Goal: Contribute content

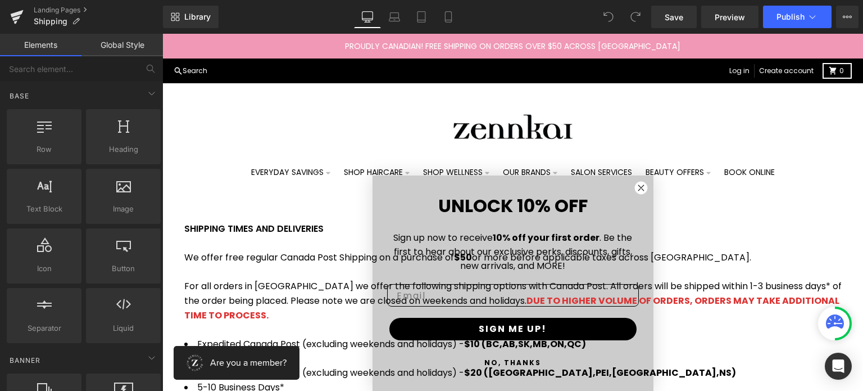
click at [639, 189] on icon "Close dialog" at bounding box center [642, 188] width 6 height 6
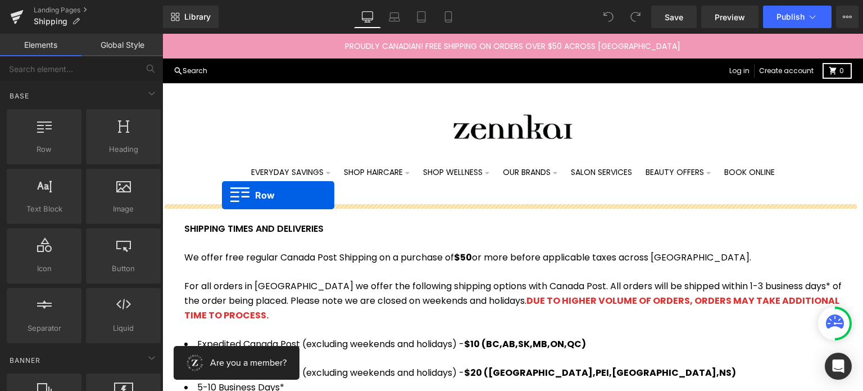
drag, startPoint x: 205, startPoint y: 163, endPoint x: 223, endPoint y: 194, distance: 35.5
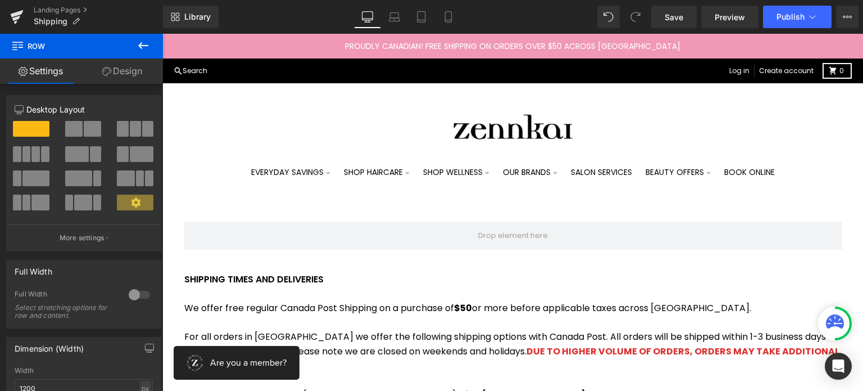
click at [145, 47] on icon at bounding box center [143, 45] width 13 height 13
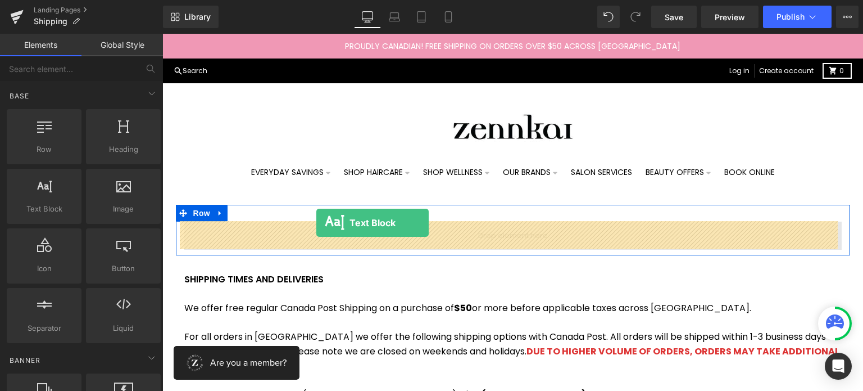
drag, startPoint x: 212, startPoint y: 225, endPoint x: 316, endPoint y: 224, distance: 104.5
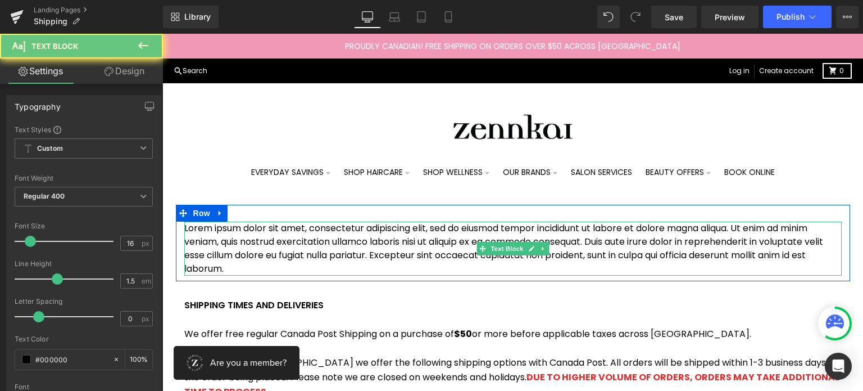
click at [316, 224] on p "Lorem ipsum dolor sit amet, consectetur adipiscing elit, sed do eiusmod tempor …" at bounding box center [513, 248] width 658 height 54
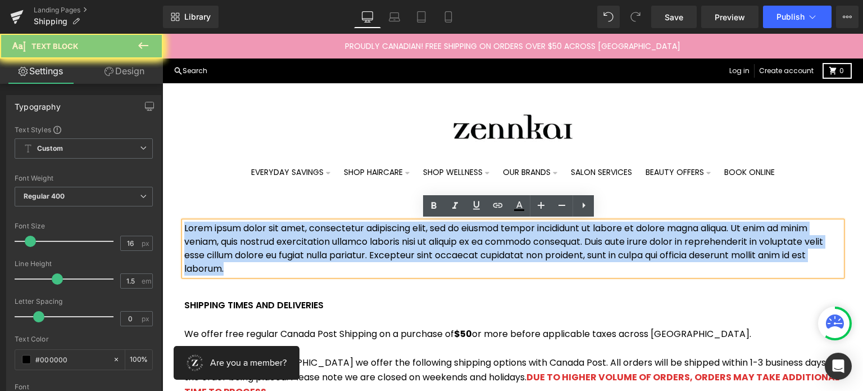
click at [316, 224] on p "Lorem ipsum dolor sit amet, consectetur adipiscing elit, sed do eiusmod tempor …" at bounding box center [513, 248] width 658 height 54
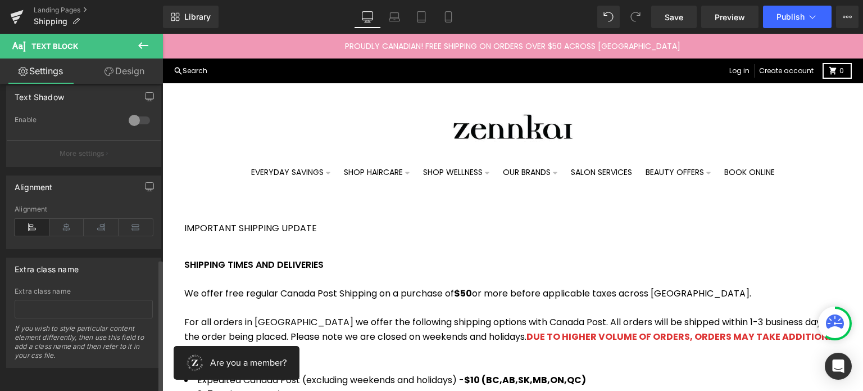
scroll to position [401, 0]
click at [73, 219] on icon at bounding box center [66, 227] width 35 height 17
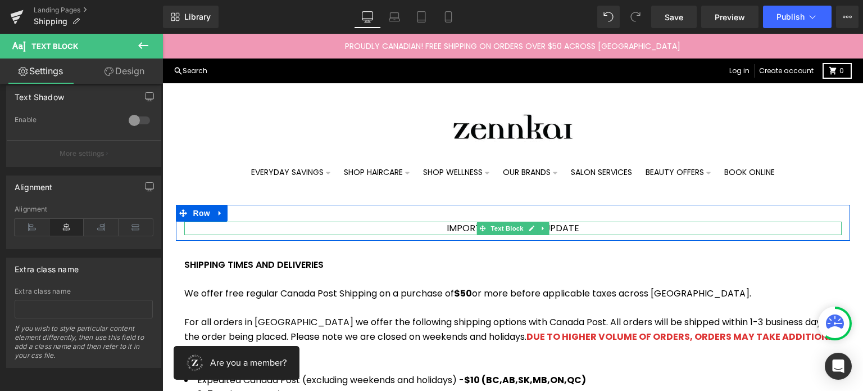
click at [468, 225] on p "IMPORTANT SHIPPING UPDATE" at bounding box center [513, 227] width 658 height 13
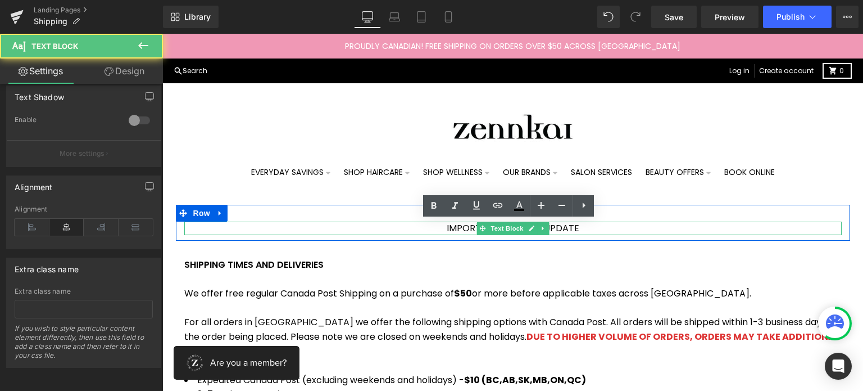
click at [468, 225] on p "IMPORTANT SHIPPING UPDATE" at bounding box center [513, 227] width 658 height 13
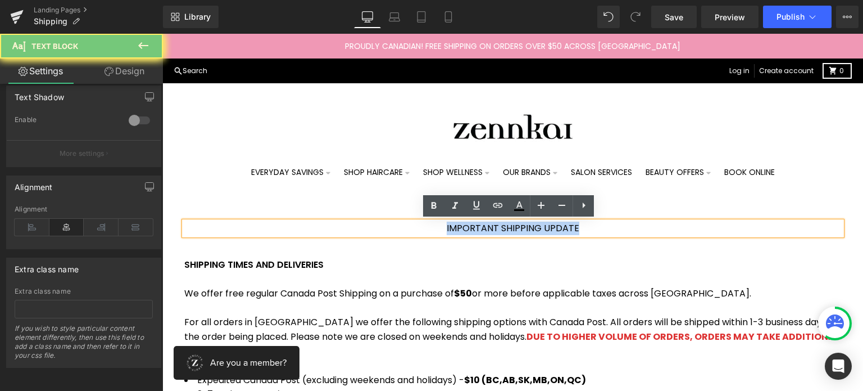
click at [468, 225] on p "IMPORTANT SHIPPING UPDATE" at bounding box center [513, 227] width 658 height 13
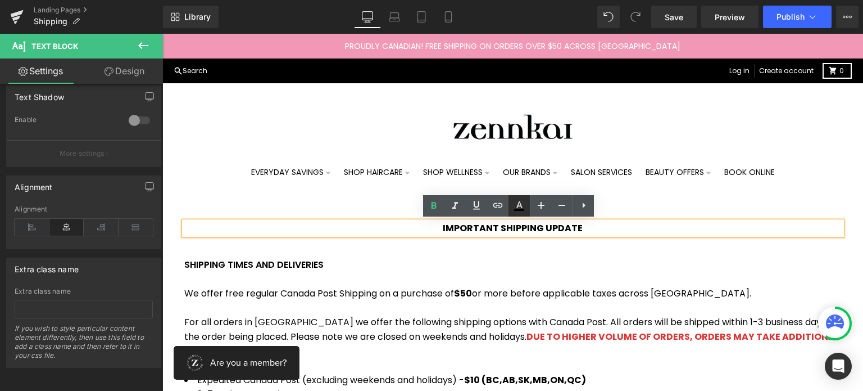
click at [523, 202] on icon at bounding box center [519, 205] width 13 height 13
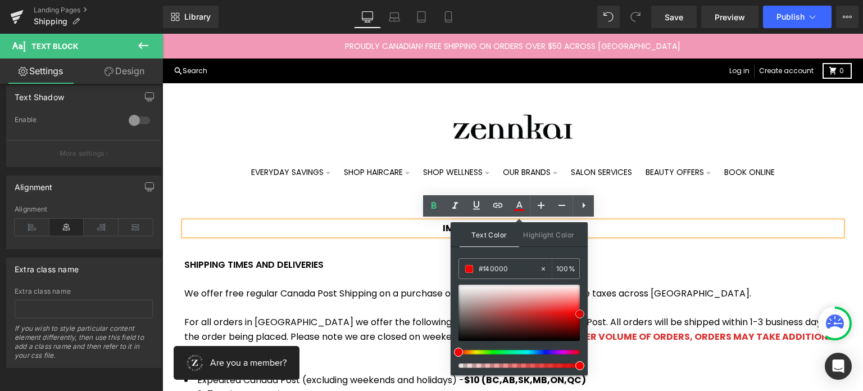
drag, startPoint x: 454, startPoint y: 338, endPoint x: 587, endPoint y: 311, distance: 135.4
click at [587, 311] on div "Text Color Highlight Color rgba(244, 0, 0, 1) #f40000 100 % transparent transpa…" at bounding box center [519, 298] width 137 height 153
click at [503, 267] on input "#f40000" at bounding box center [509, 268] width 61 height 12
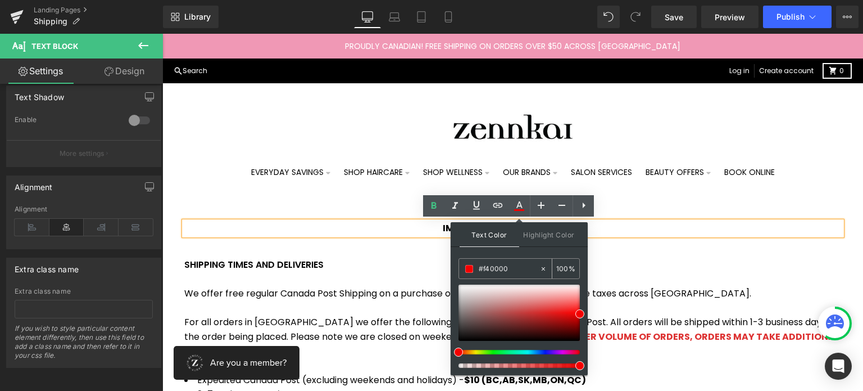
drag, startPoint x: 503, startPoint y: 267, endPoint x: 481, endPoint y: 189, distance: 81.3
click at [503, 267] on input "#f40000" at bounding box center [509, 268] width 61 height 12
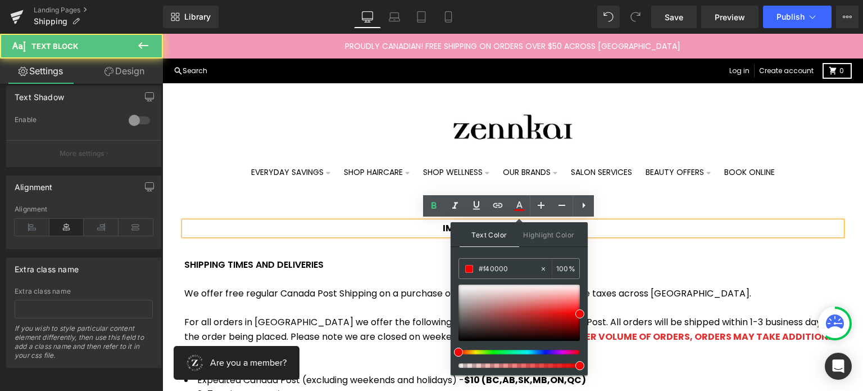
click at [652, 221] on p "IMPORTANT SHIPPING UPDATE" at bounding box center [513, 227] width 658 height 13
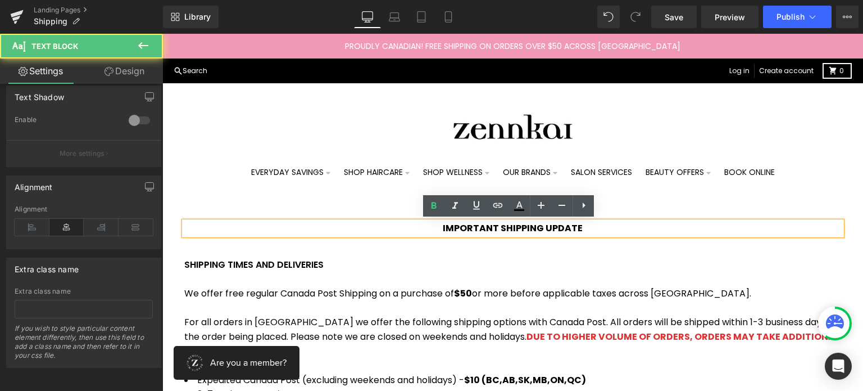
click at [544, 223] on strong "IMPORTANT SHIPPING UPDATE" at bounding box center [513, 227] width 140 height 13
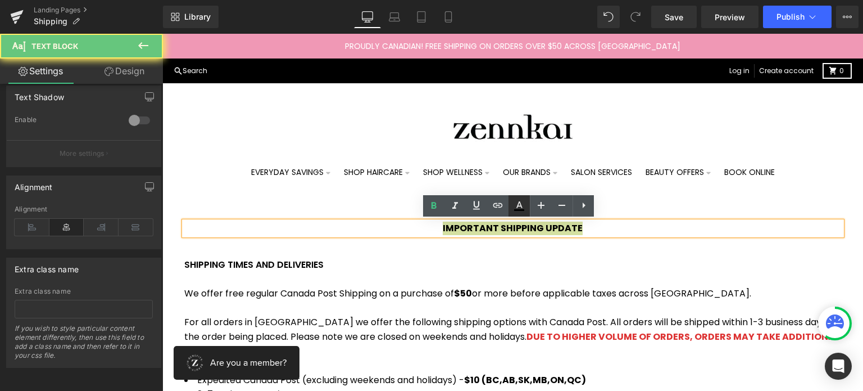
click at [515, 209] on icon at bounding box center [519, 210] width 10 height 2
type input "#000000"
type input "100"
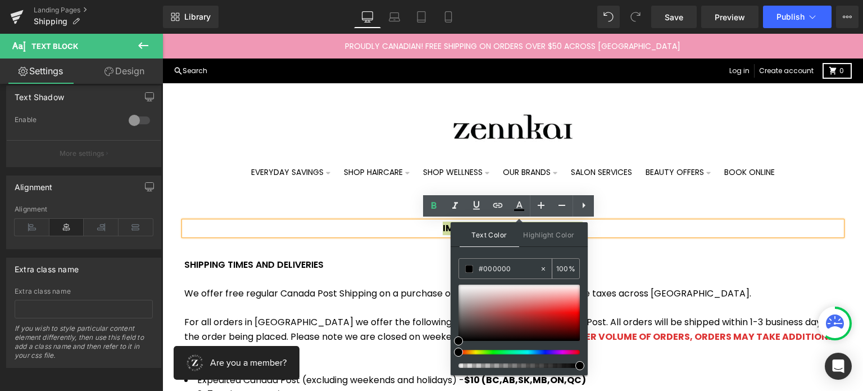
click at [494, 264] on input "#000000" at bounding box center [509, 268] width 61 height 12
paste input "f4"
type input "#f40000"
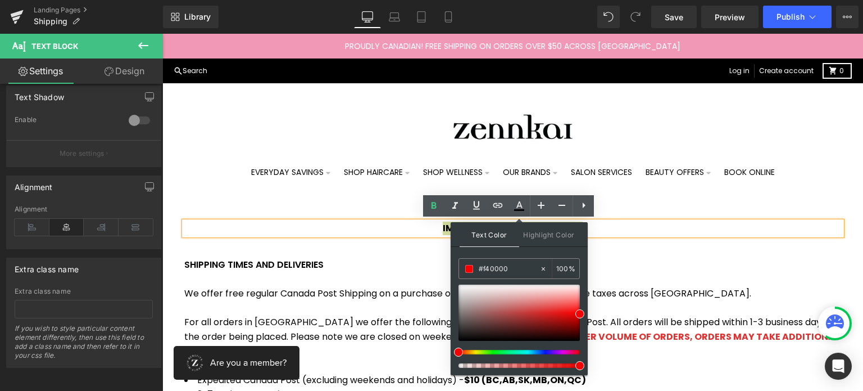
click at [162, 34] on div at bounding box center [162, 34] width 0 height 0
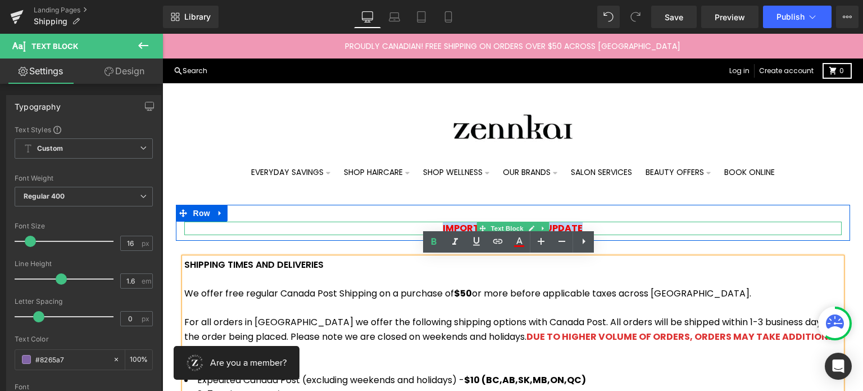
click at [581, 224] on p "IMPORTANT SHIPPING UPDATE" at bounding box center [513, 227] width 658 height 13
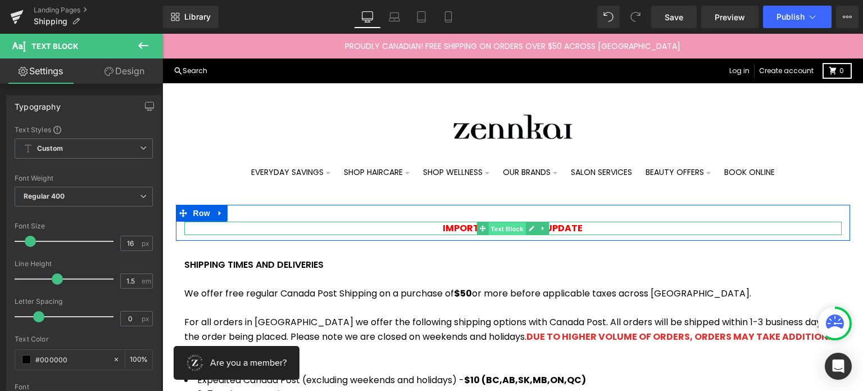
click at [511, 224] on span "Text Block" at bounding box center [506, 228] width 37 height 13
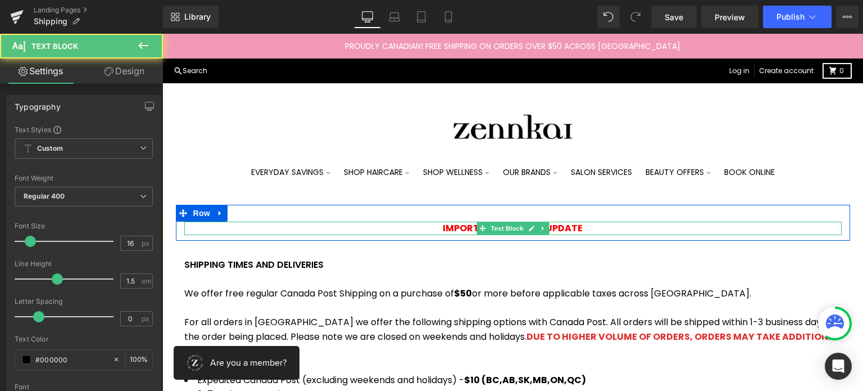
click at [553, 227] on strong "IMPORTANT SHIPPING UPDATE" at bounding box center [513, 227] width 140 height 13
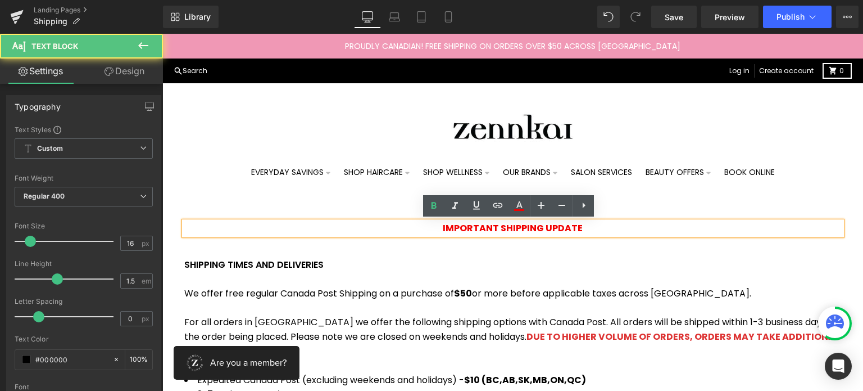
click at [556, 228] on strong "IMPORTANT SHIPPING UPDATE" at bounding box center [513, 227] width 140 height 13
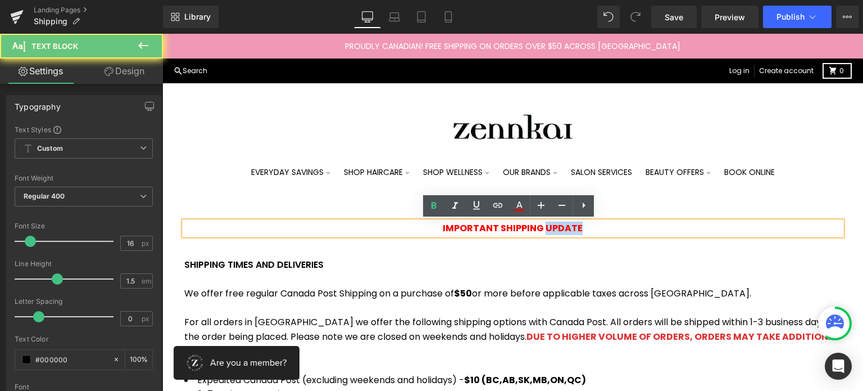
click at [556, 228] on strong "IMPORTANT SHIPPING UPDATE" at bounding box center [513, 227] width 140 height 13
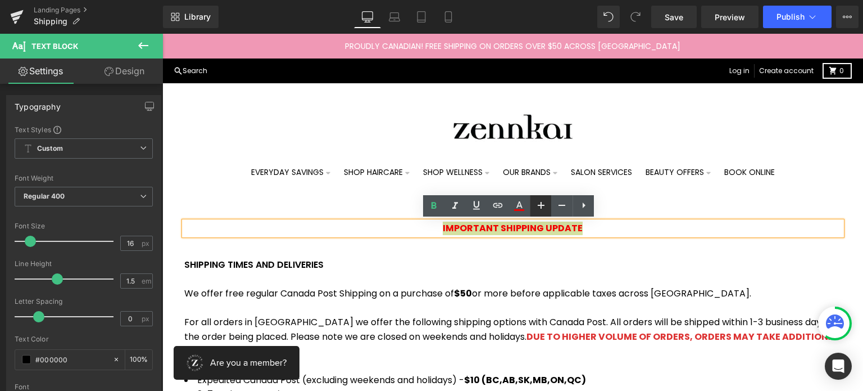
click at [540, 209] on icon at bounding box center [541, 204] width 13 height 13
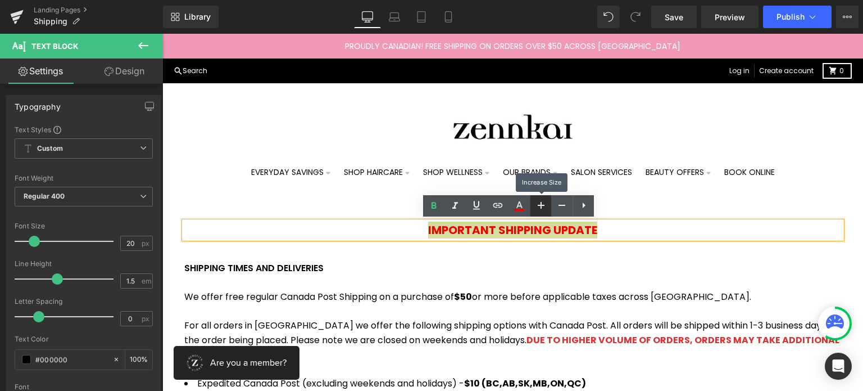
click at [540, 209] on icon at bounding box center [541, 204] width 13 height 13
type input "22"
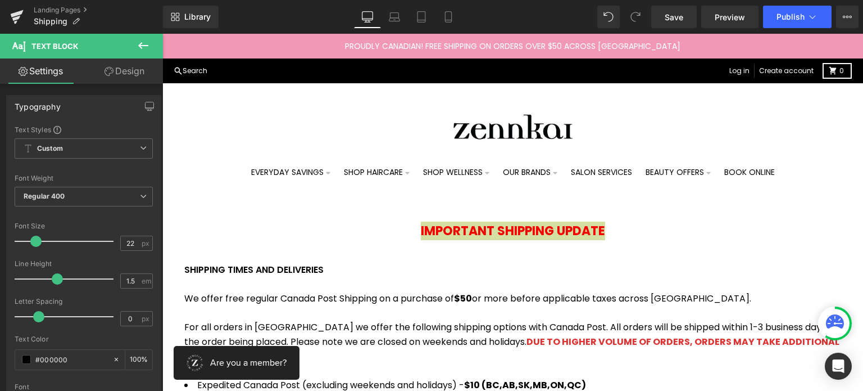
click at [140, 45] on icon at bounding box center [143, 45] width 10 height 7
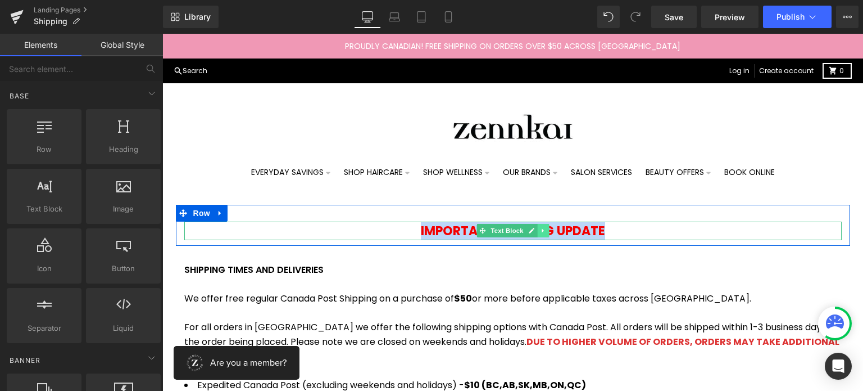
click at [540, 228] on icon at bounding box center [543, 230] width 6 height 7
click at [534, 228] on icon at bounding box center [537, 231] width 6 height 6
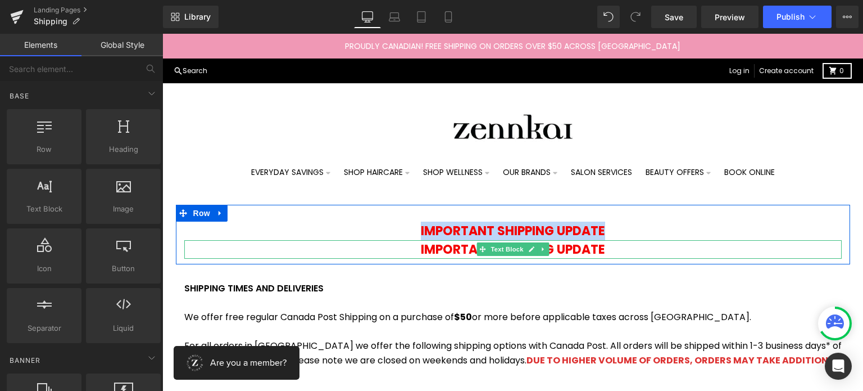
click at [561, 248] on strong "IMPORTANT SHIPPING UPDATE" at bounding box center [513, 249] width 184 height 17
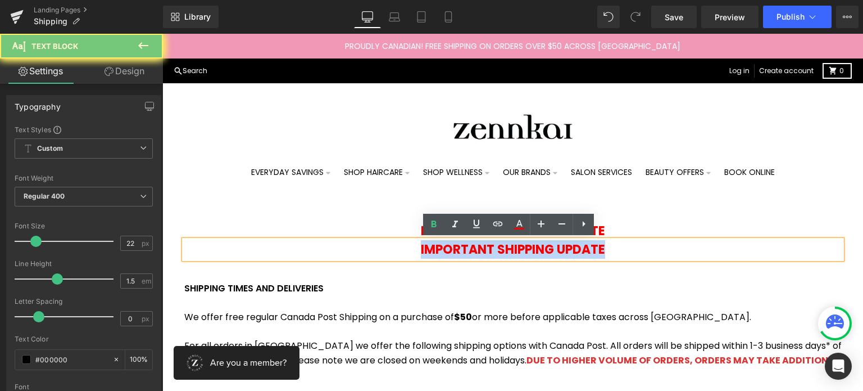
click at [561, 248] on strong "IMPORTANT SHIPPING UPDATE" at bounding box center [513, 249] width 184 height 17
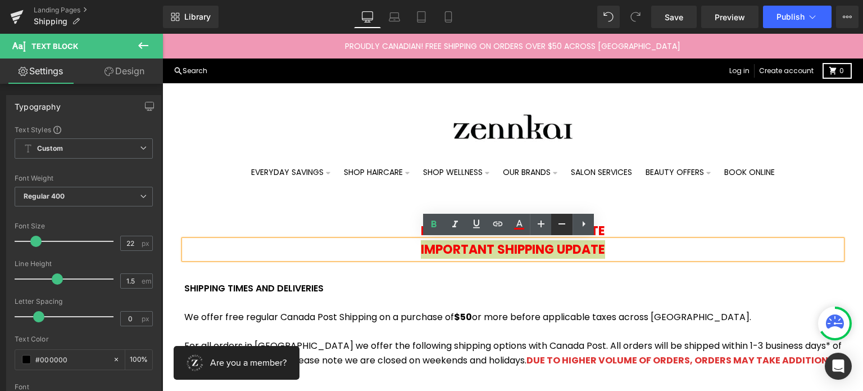
click at [557, 220] on icon at bounding box center [561, 223] width 13 height 13
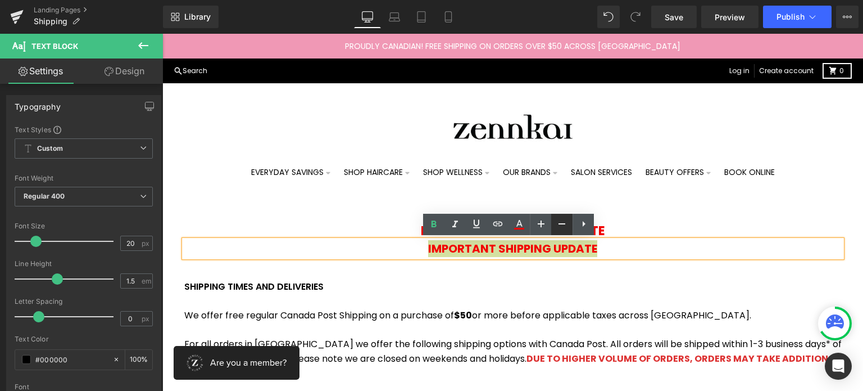
click at [557, 220] on icon at bounding box center [561, 223] width 13 height 13
type input "16"
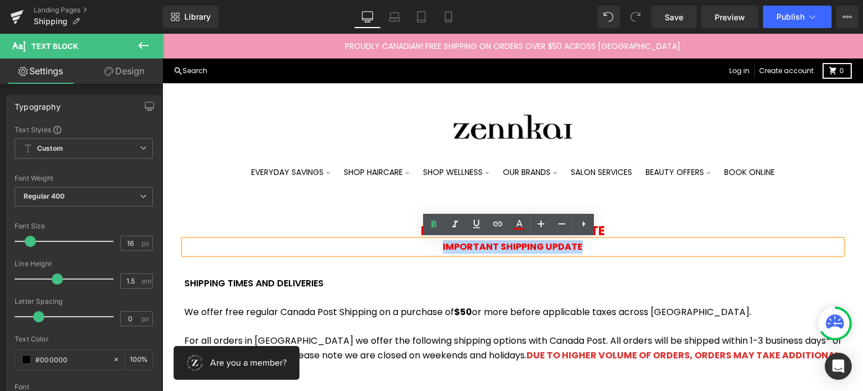
click at [550, 244] on strong "IMPORTANT SHIPPING UPDATE" at bounding box center [513, 246] width 140 height 13
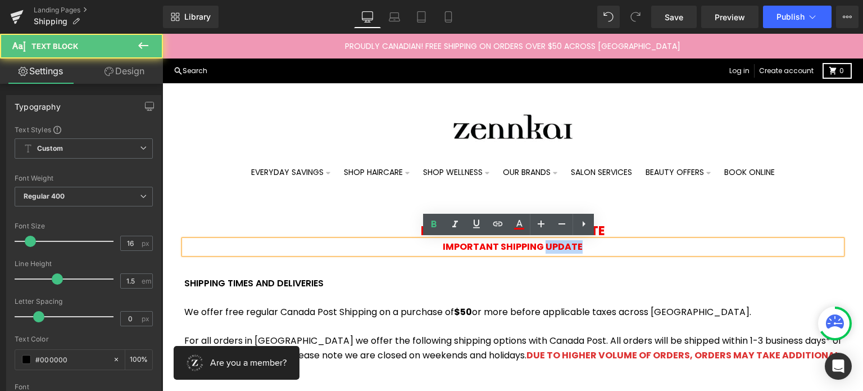
click at [550, 244] on strong "IMPORTANT SHIPPING UPDATE" at bounding box center [513, 246] width 140 height 13
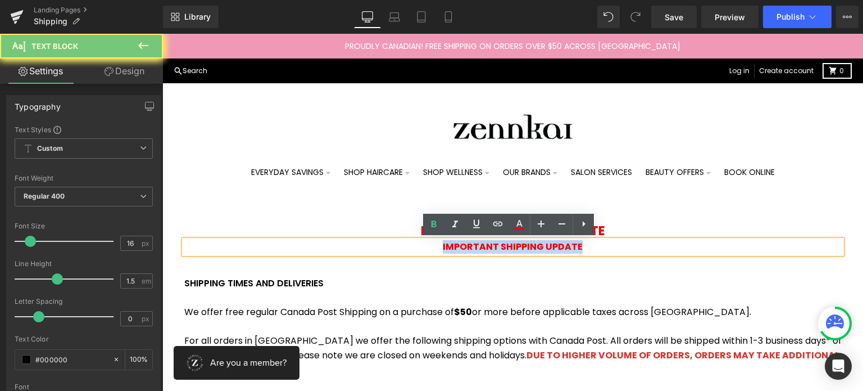
click at [550, 244] on strong "IMPORTANT SHIPPING UPDATE" at bounding box center [513, 246] width 140 height 13
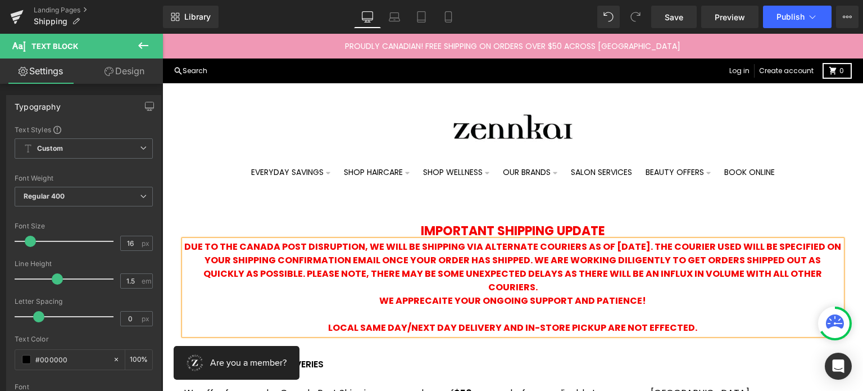
click at [540, 288] on p "DUE TO THE CANADA POST DISRUPTION, WE WILL BE SHIPPING VIA ALTERNATE COURIERS A…" at bounding box center [513, 267] width 658 height 54
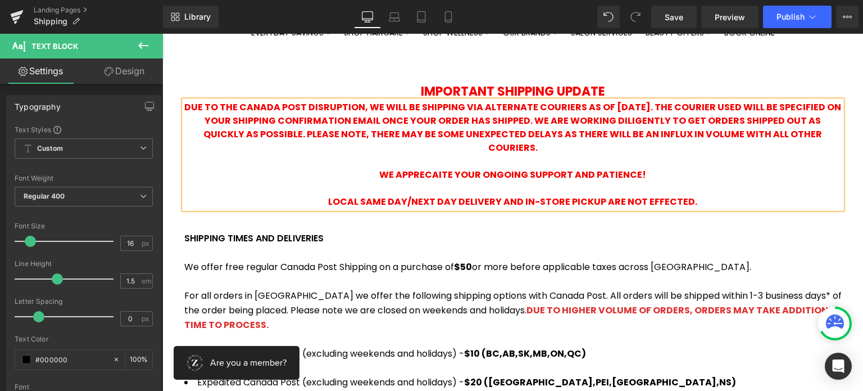
scroll to position [147, 0]
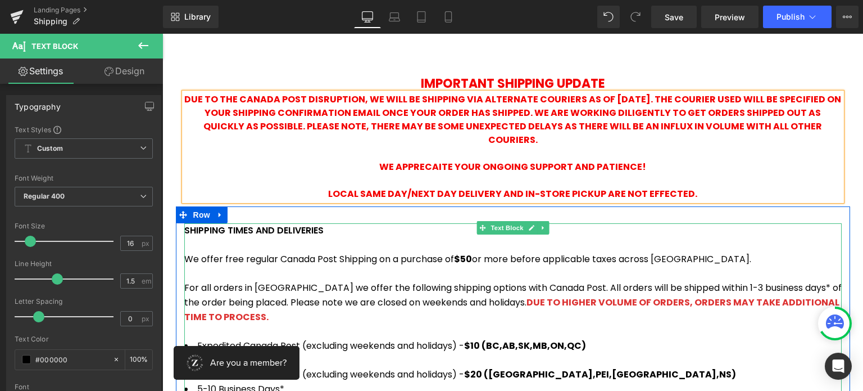
click at [306, 262] on p "We offer free regular Canada Post Shipping on a purchase of $50 or more before …" at bounding box center [513, 259] width 658 height 15
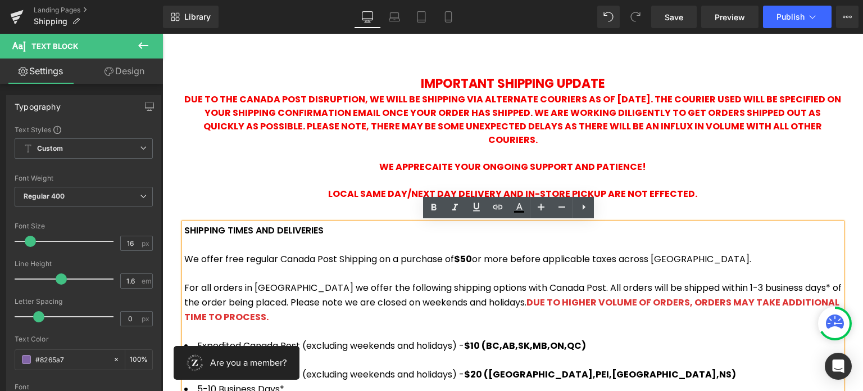
click at [335, 260] on p "We offer free regular Canada Post Shipping on a purchase of $50 or more before …" at bounding box center [513, 259] width 658 height 15
click at [339, 260] on p "We offer free regular Canada Post Shipping on a purchase of $50 or more before …" at bounding box center [513, 259] width 658 height 15
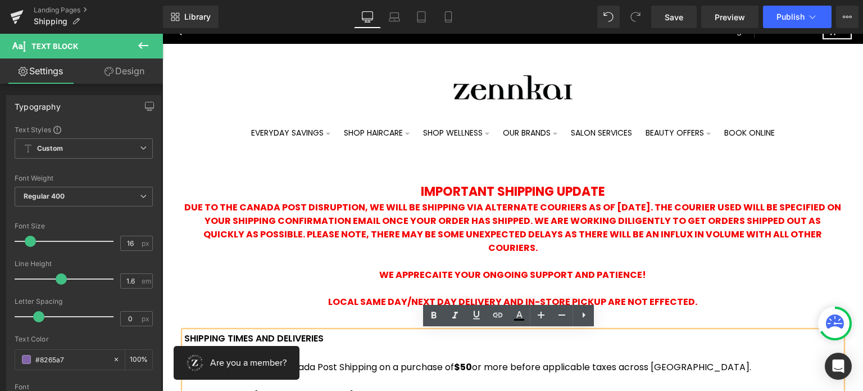
scroll to position [30, 0]
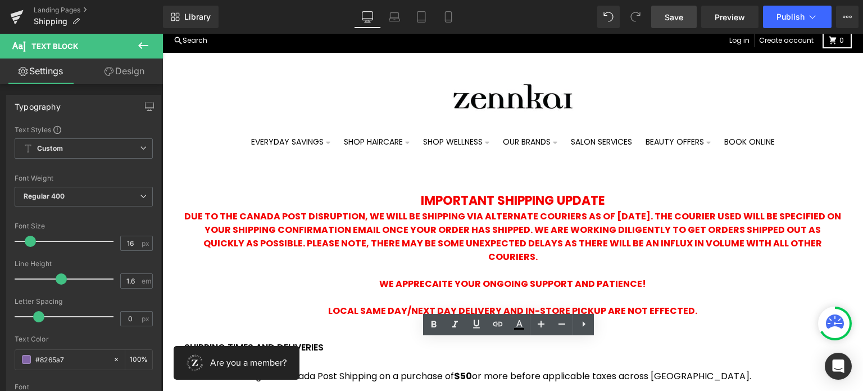
click at [672, 22] on link "Save" at bounding box center [674, 17] width 46 height 22
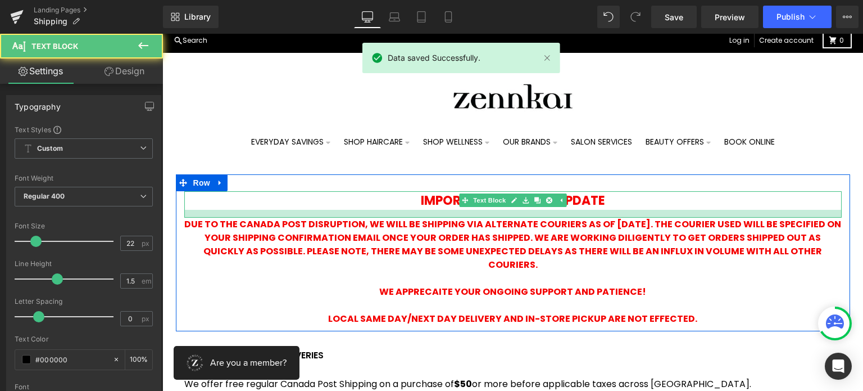
drag, startPoint x: 573, startPoint y: 209, endPoint x: 576, endPoint y: 216, distance: 8.4
click at [576, 216] on div "IMPORTANT SHIPPING UPDATE Text Block DUE TO THE CANADA POST DISRUPTION, WE WILL…" at bounding box center [513, 258] width 674 height 134
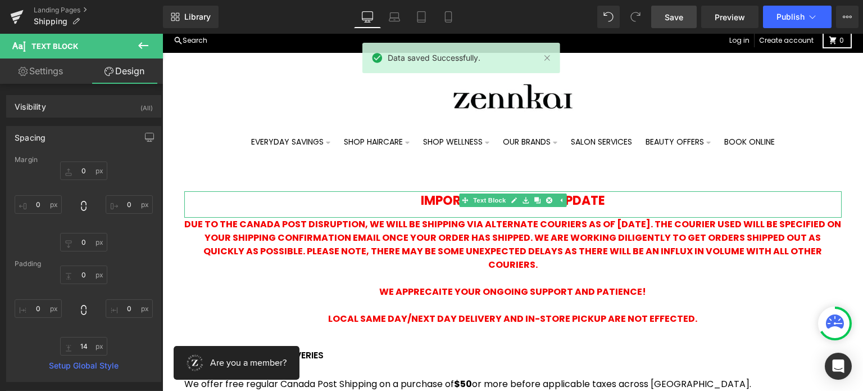
click at [673, 15] on span "Save" at bounding box center [674, 17] width 19 height 12
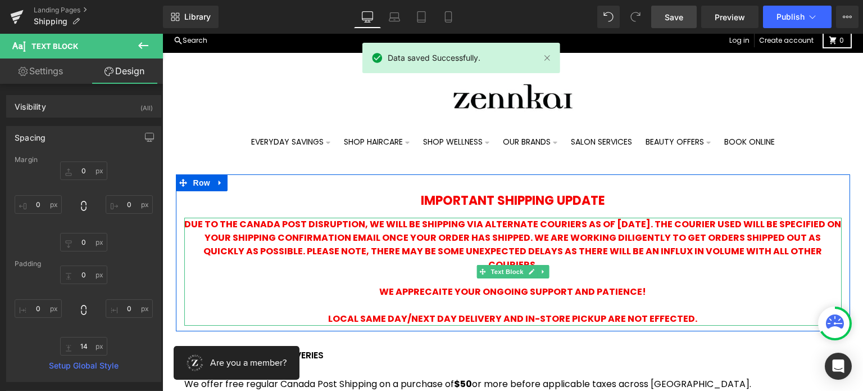
click at [441, 291] on span "WE APPRECAITE YOUR ONGOING SUPPORT AND PATIENCE!" at bounding box center [512, 291] width 267 height 13
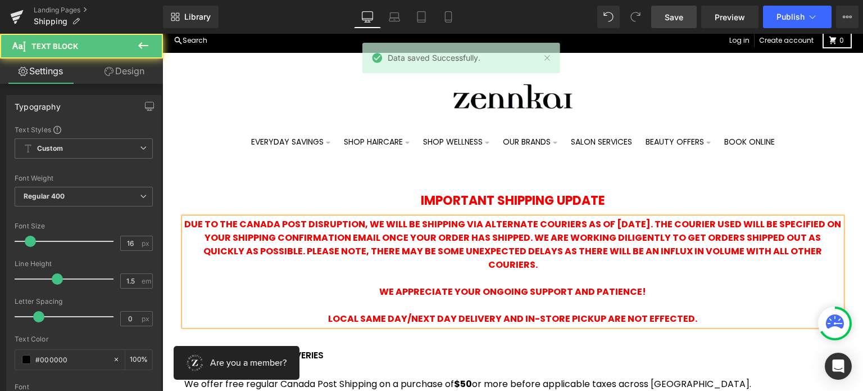
click at [658, 275] on p at bounding box center [513, 277] width 658 height 13
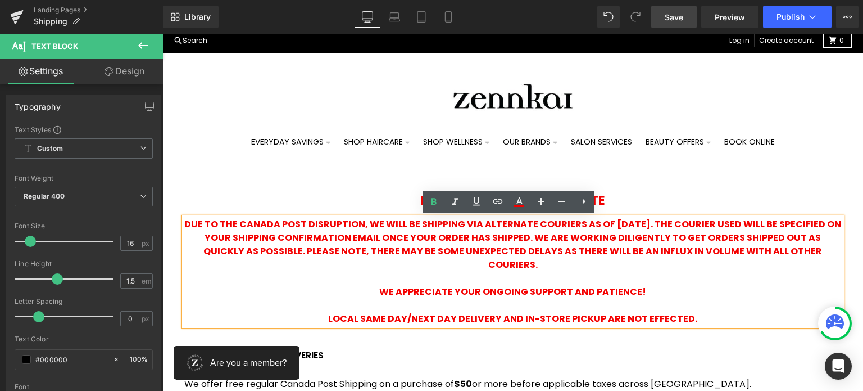
click at [675, 19] on span "Save" at bounding box center [674, 17] width 19 height 12
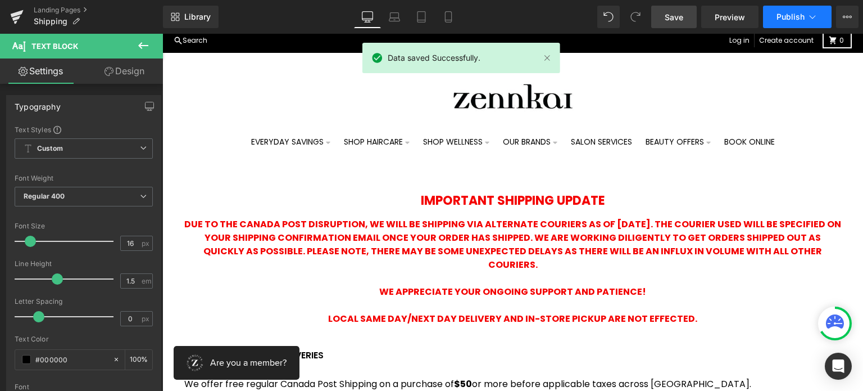
click at [802, 16] on span "Publish" at bounding box center [791, 16] width 28 height 9
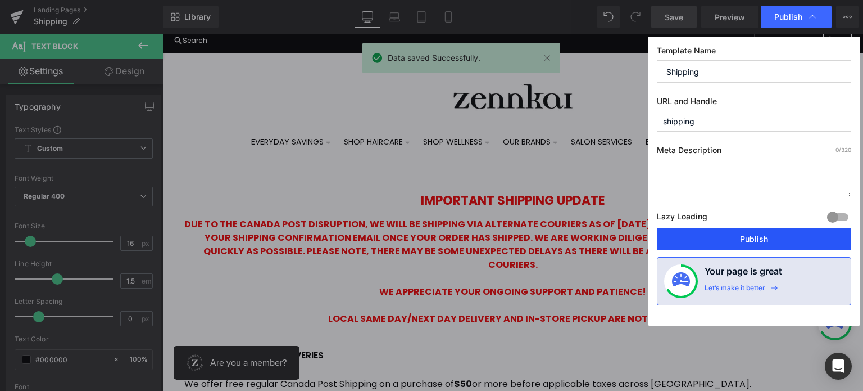
click at [712, 234] on button "Publish" at bounding box center [754, 239] width 194 height 22
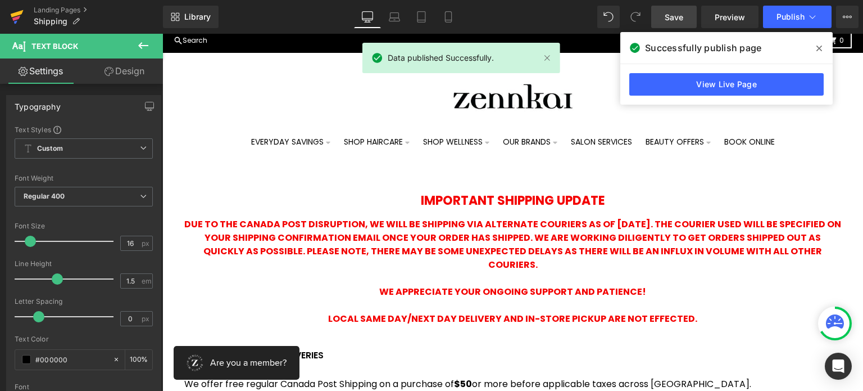
click at [19, 20] on icon at bounding box center [16, 17] width 13 height 28
